Goal: Complete application form: Complete application form

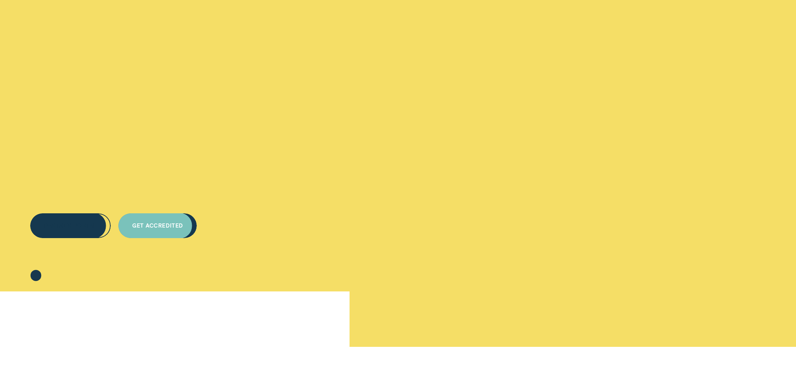
scroll to position [126, 0]
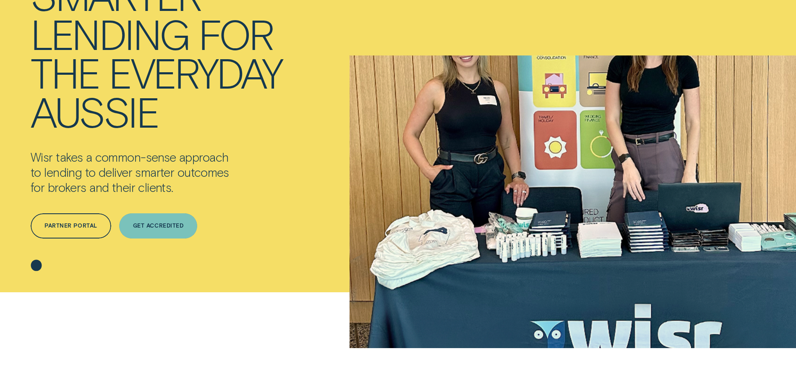
click at [166, 227] on div "Get Accredited" at bounding box center [158, 225] width 50 height 5
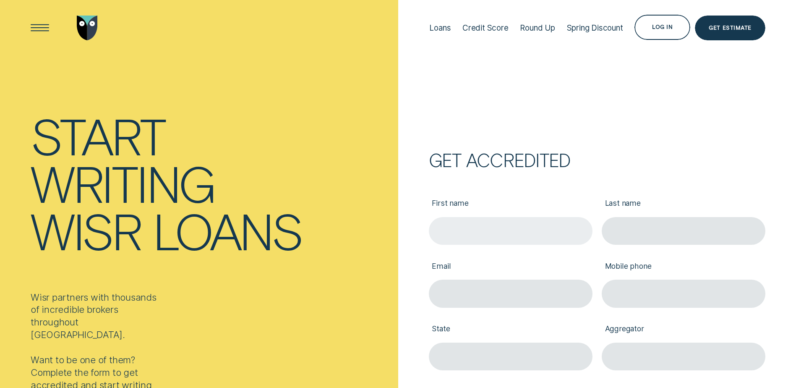
click at [472, 229] on input "First name" at bounding box center [511, 231] width 164 height 28
click at [540, 232] on input "First name" at bounding box center [511, 231] width 164 height 28
type input "yuhui"
type input "wei"
type input "[PERSON_NAME][EMAIL_ADDRESS][DOMAIN_NAME]"
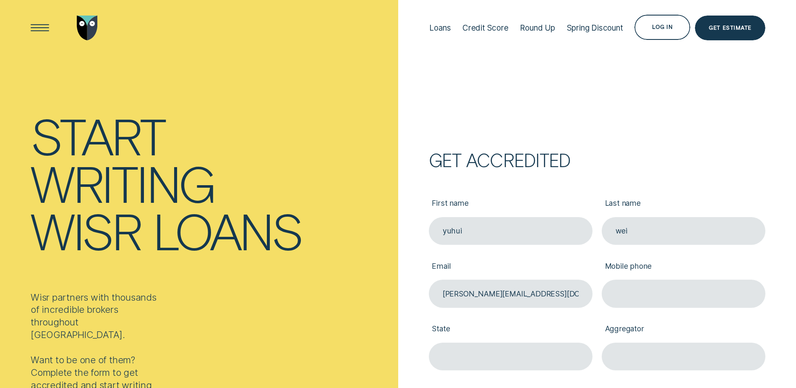
type input "0437 909 008"
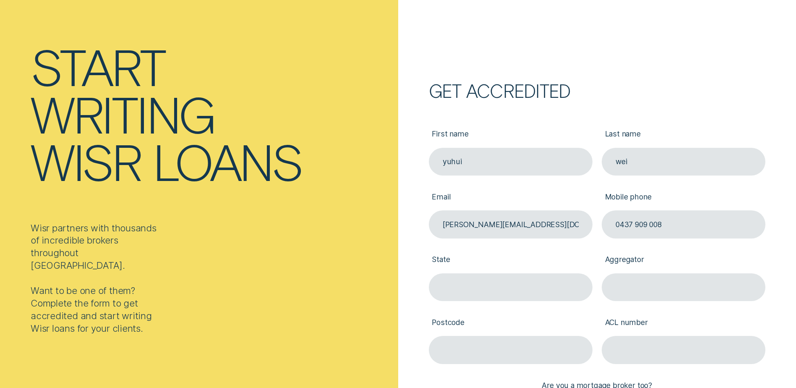
scroll to position [126, 0]
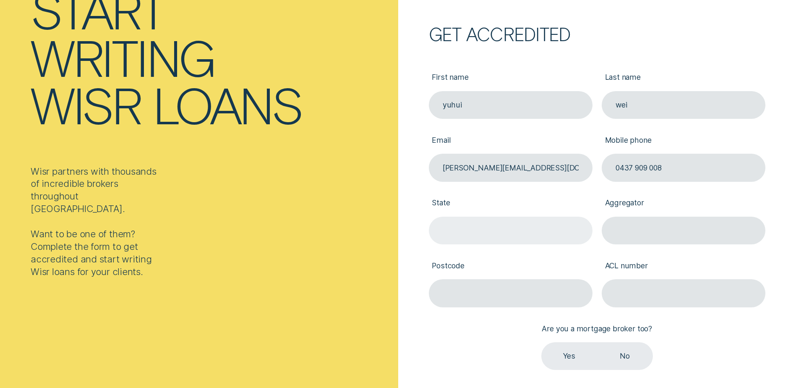
click at [486, 232] on input "State" at bounding box center [511, 230] width 164 height 28
type input "SA"
type input "5072"
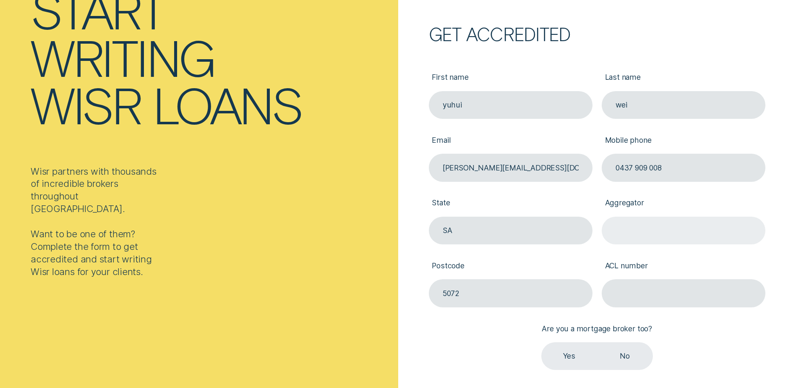
click at [638, 224] on input "Aggregator" at bounding box center [683, 230] width 164 height 28
type input "Connective"
click at [488, 361] on div "First name [PERSON_NAME] Last name [PERSON_NAME] [PERSON_NAME][EMAIL_ADDRESS][D…" at bounding box center [597, 213] width 346 height 314
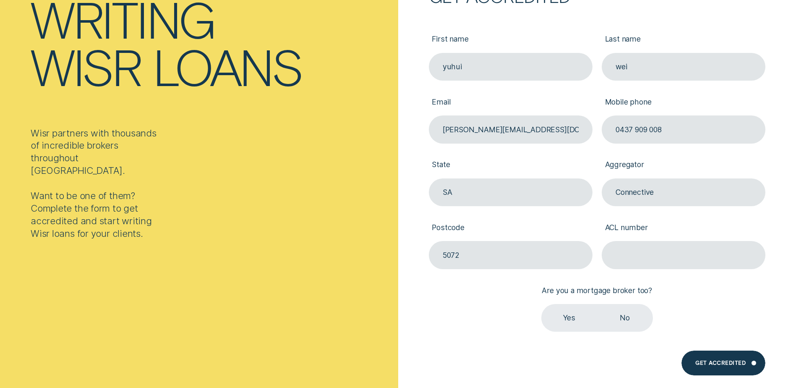
scroll to position [210, 0]
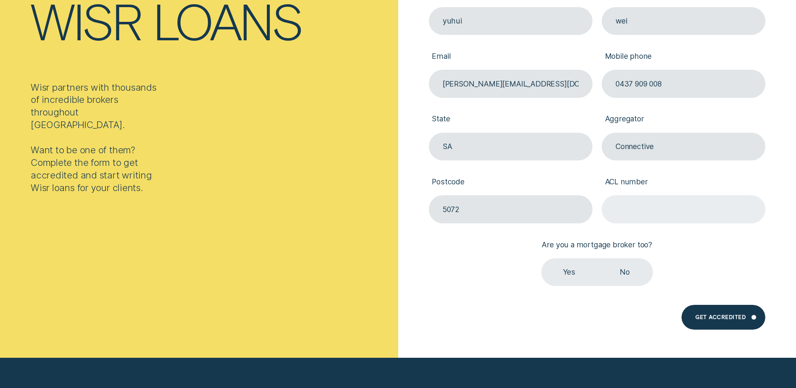
click at [655, 205] on input "ACL number" at bounding box center [683, 209] width 164 height 28
click at [662, 202] on input "ACL number" at bounding box center [683, 209] width 164 height 28
type input "490764"
click at [453, 294] on div "First name [PERSON_NAME] Last name [PERSON_NAME] [PERSON_NAME][EMAIL_ADDRESS][D…" at bounding box center [597, 130] width 336 height 347
click at [570, 269] on label "Yes" at bounding box center [569, 272] width 56 height 28
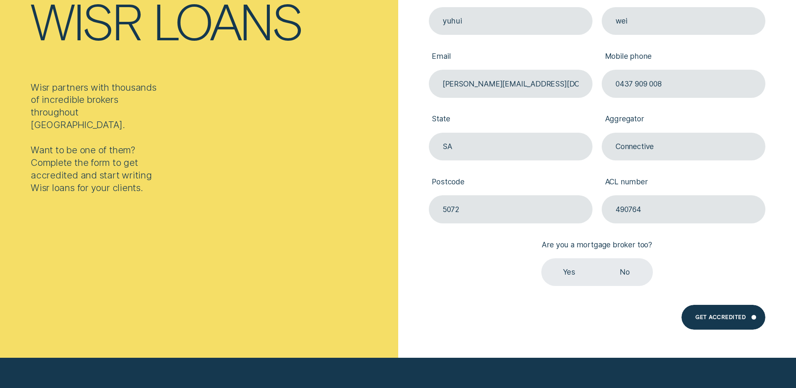
click at [541, 258] on input "Yes" at bounding box center [541, 258] width 0 height 0
click at [715, 317] on div "Get Accredited" at bounding box center [720, 317] width 50 height 5
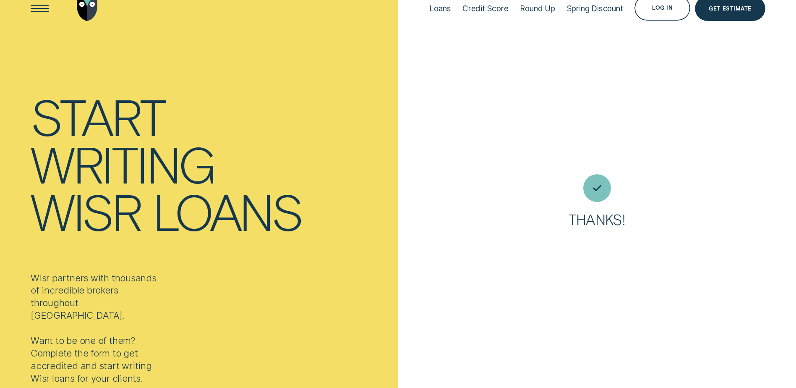
scroll to position [0, 0]
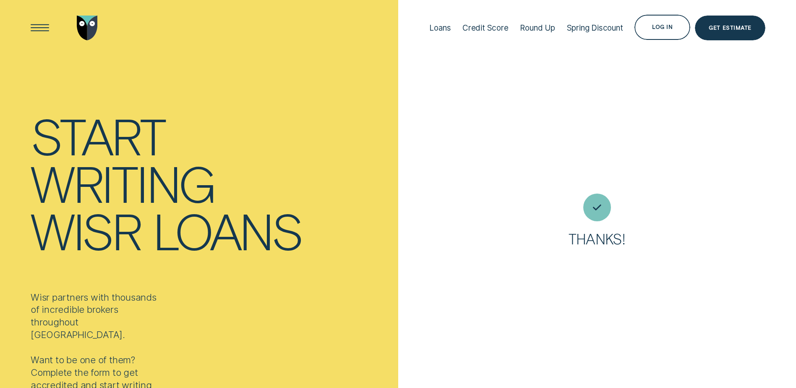
drag, startPoint x: 511, startPoint y: 178, endPoint x: 517, endPoint y: 169, distance: 10.9
click at [511, 178] on div "Thanks!" at bounding box center [597, 221] width 398 height 131
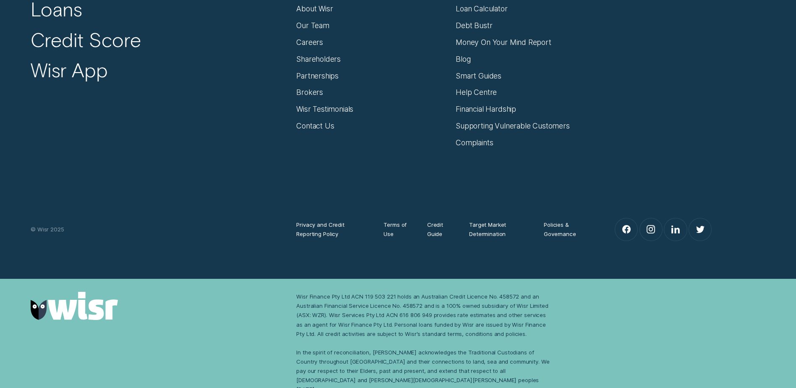
scroll to position [546, 0]
